Goal: Information Seeking & Learning: Learn about a topic

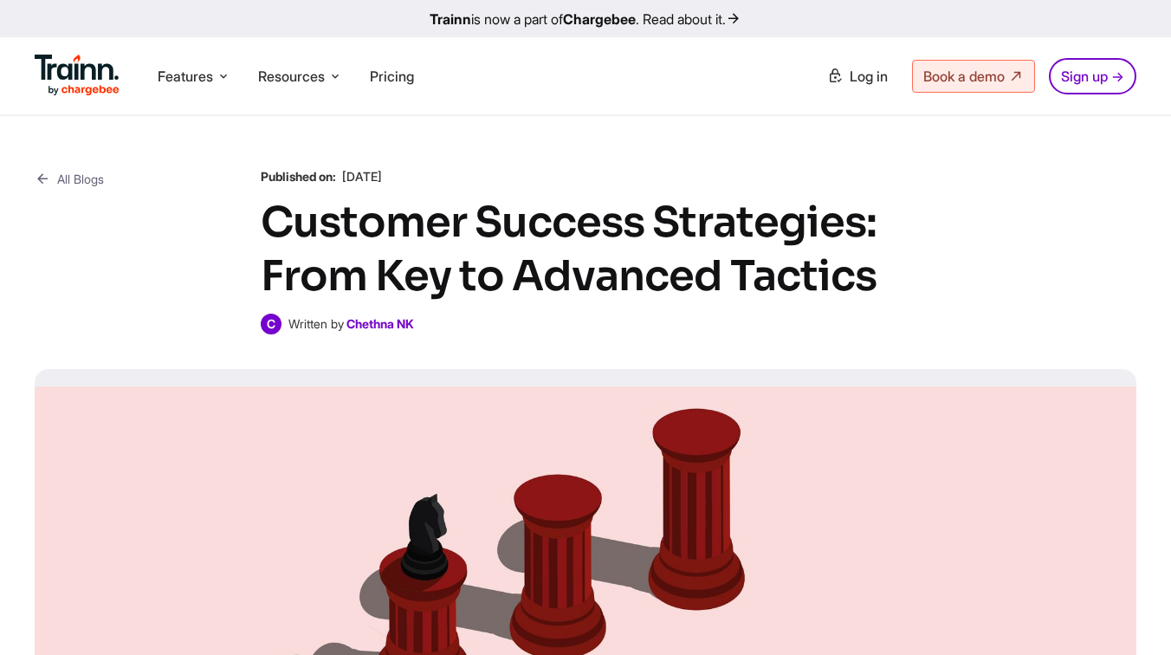
click at [35, 180] on icon at bounding box center [43, 179] width 16 height 22
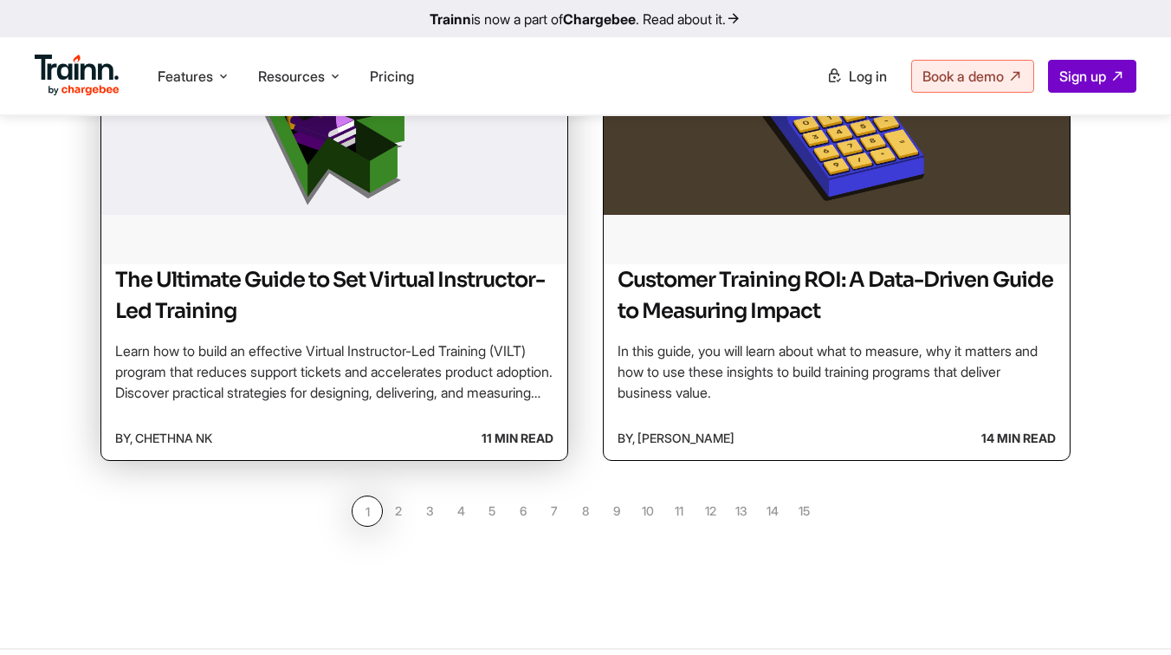
scroll to position [1619, 0]
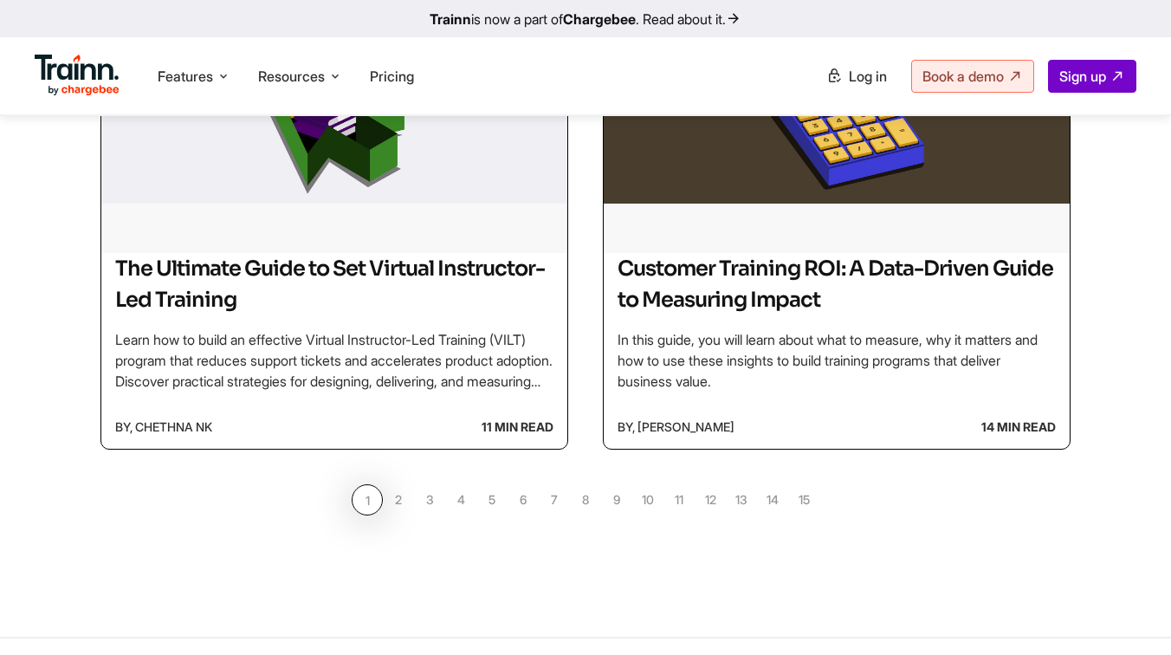
click at [403, 495] on link "2" at bounding box center [398, 499] width 31 height 31
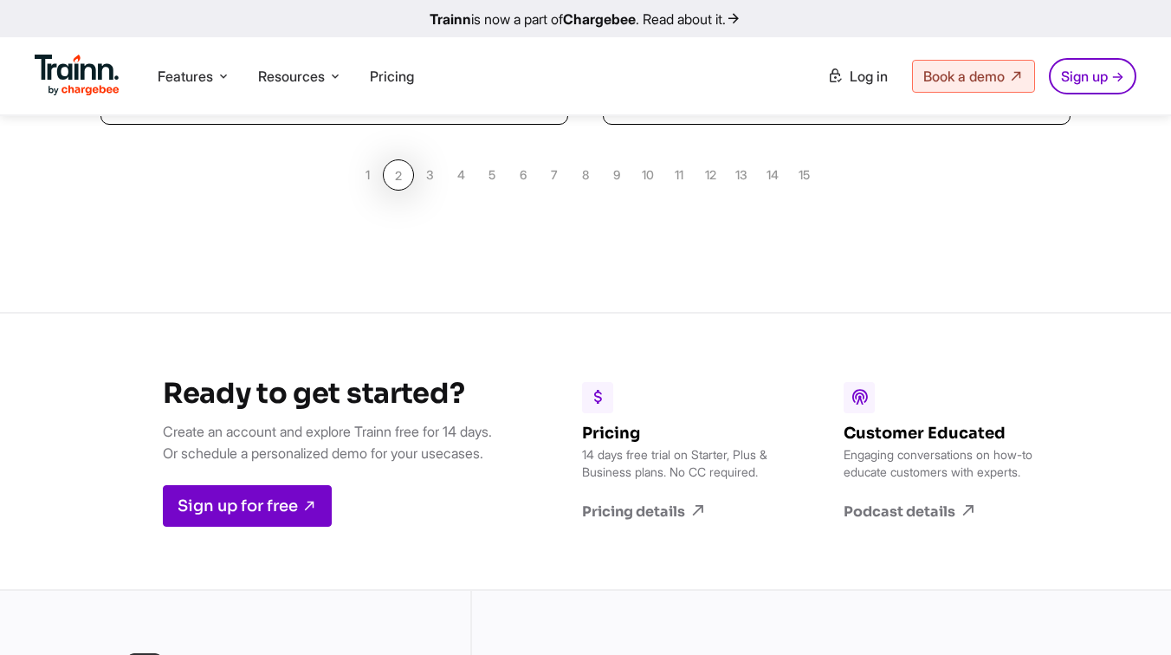
scroll to position [1914, 0]
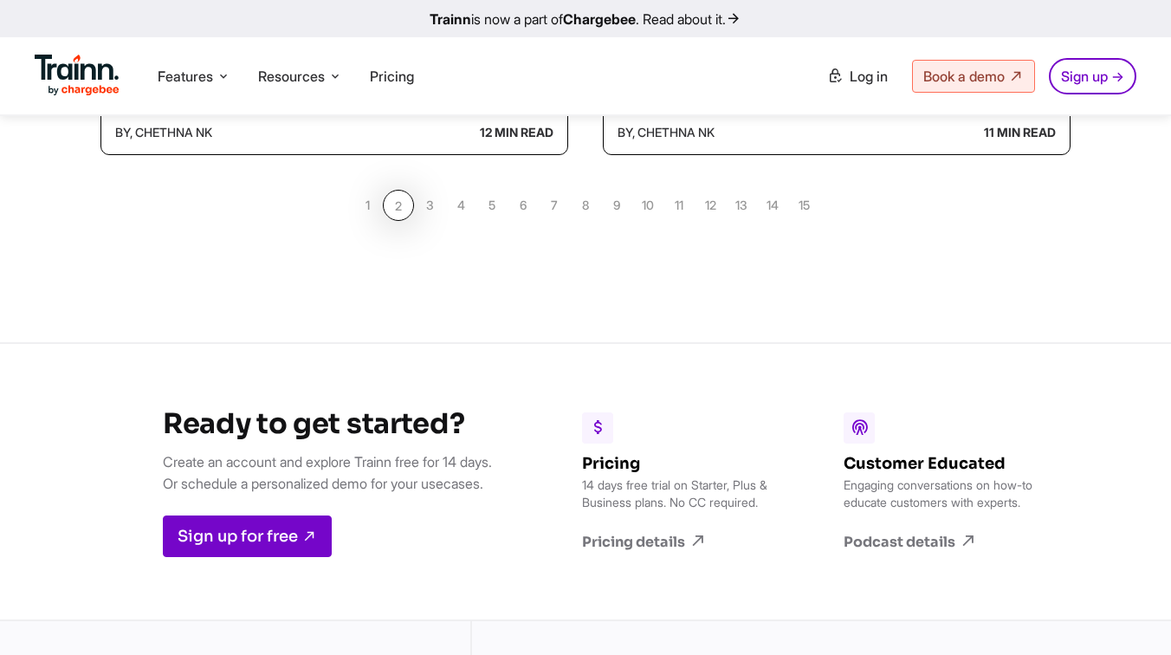
click at [462, 207] on link "4" at bounding box center [460, 205] width 31 height 31
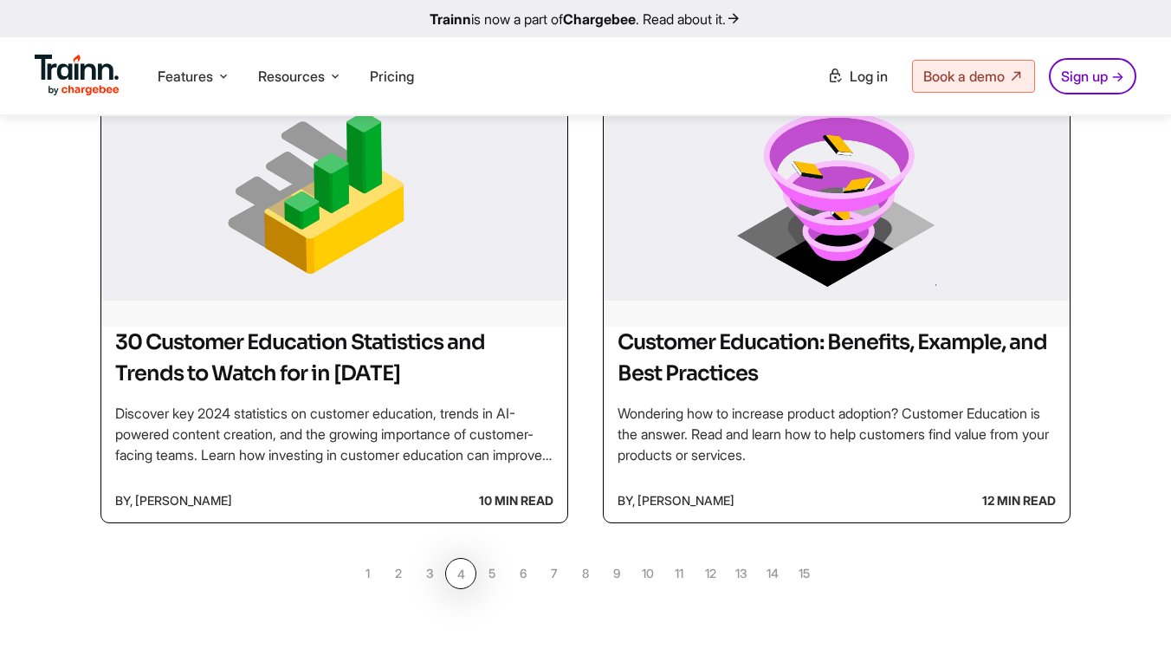
scroll to position [1546, 0]
click at [492, 562] on link "5" at bounding box center [491, 572] width 31 height 31
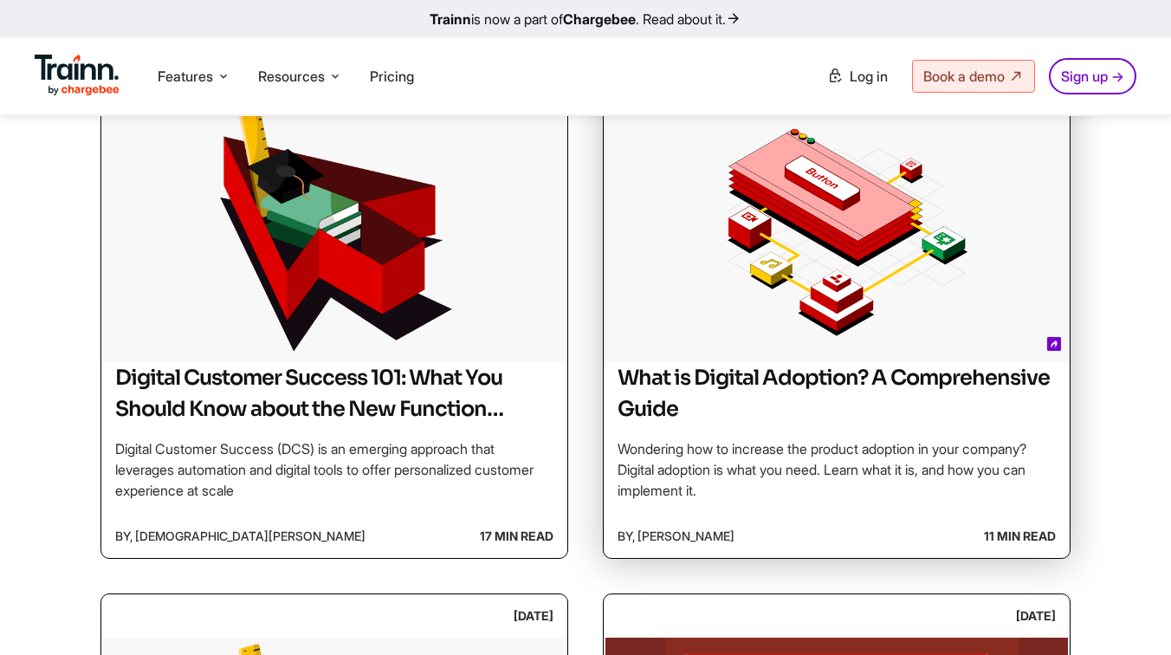
scroll to position [948, 0]
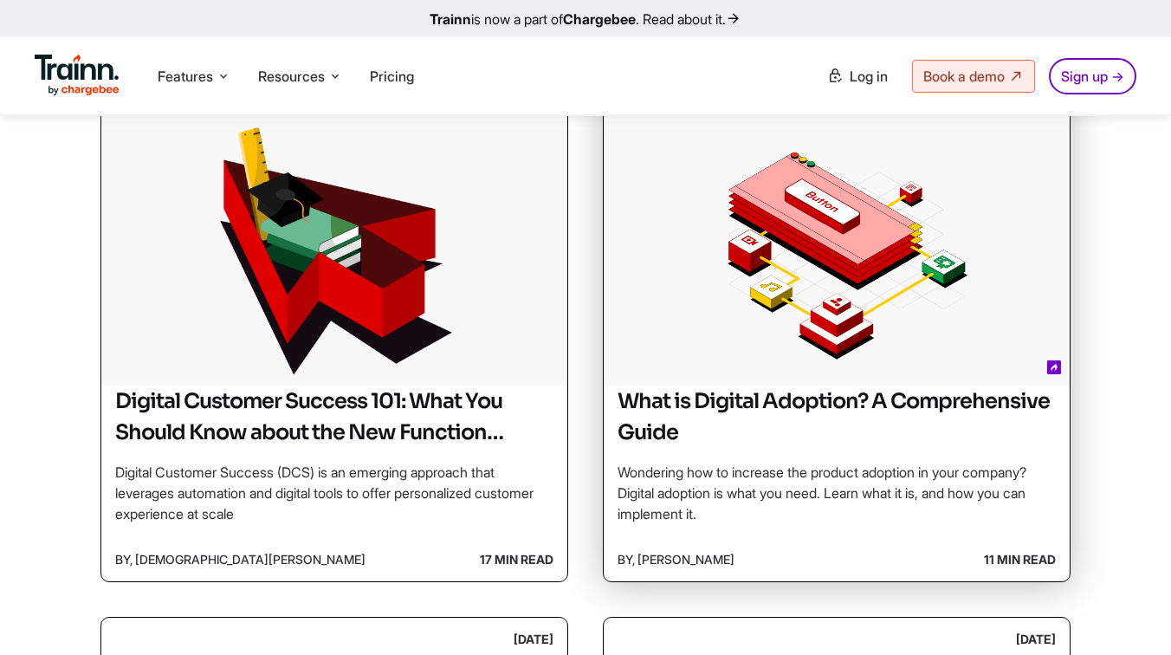
click at [791, 323] on img at bounding box center [837, 251] width 466 height 260
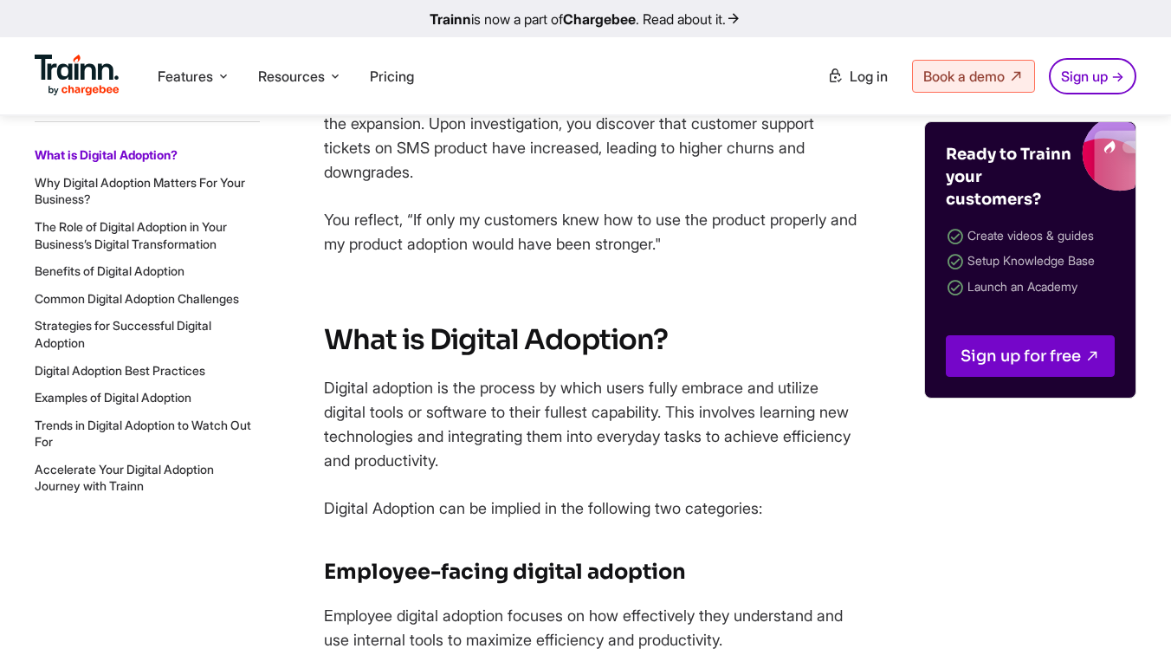
scroll to position [871, 0]
